Goal: Information Seeking & Learning: Learn about a topic

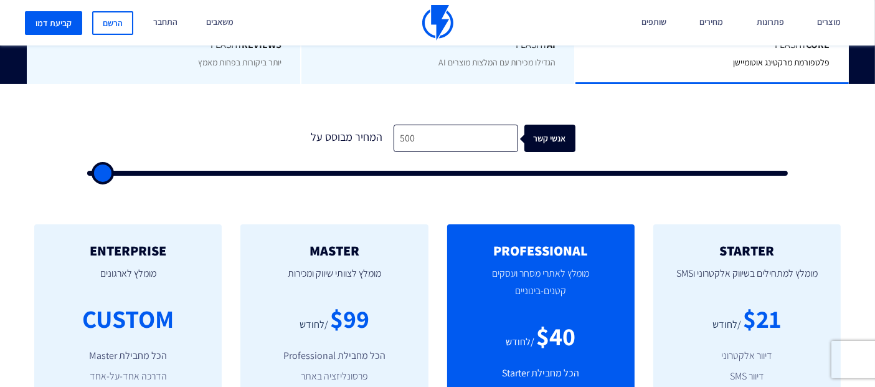
type input "3"
type input "500"
type input "30"
type input "500"
type input "300"
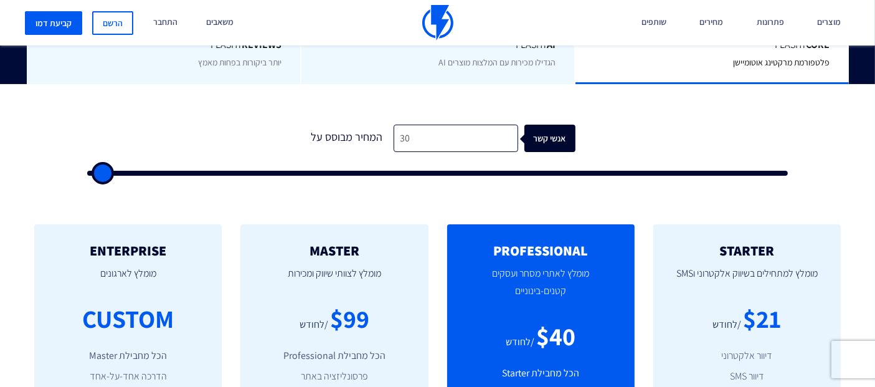
type input "500"
type input "3,000"
type input "3000"
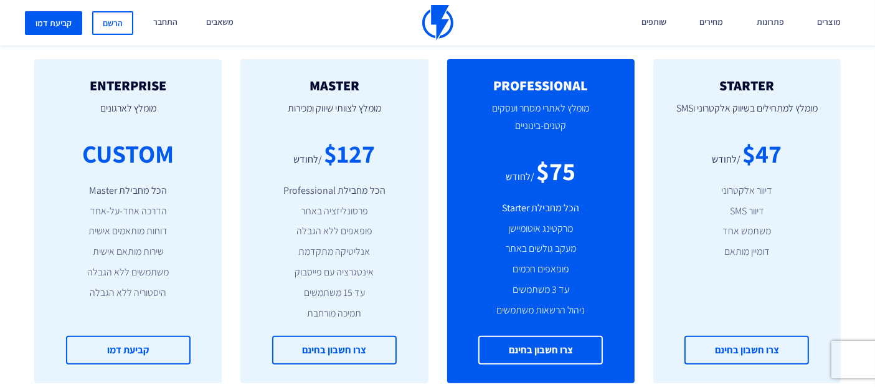
scroll to position [484, 0]
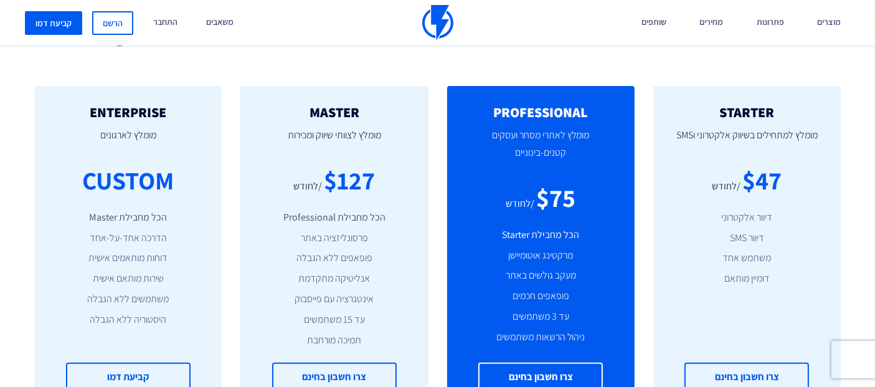
type input "3,000"
